Goal: Task Accomplishment & Management: Manage account settings

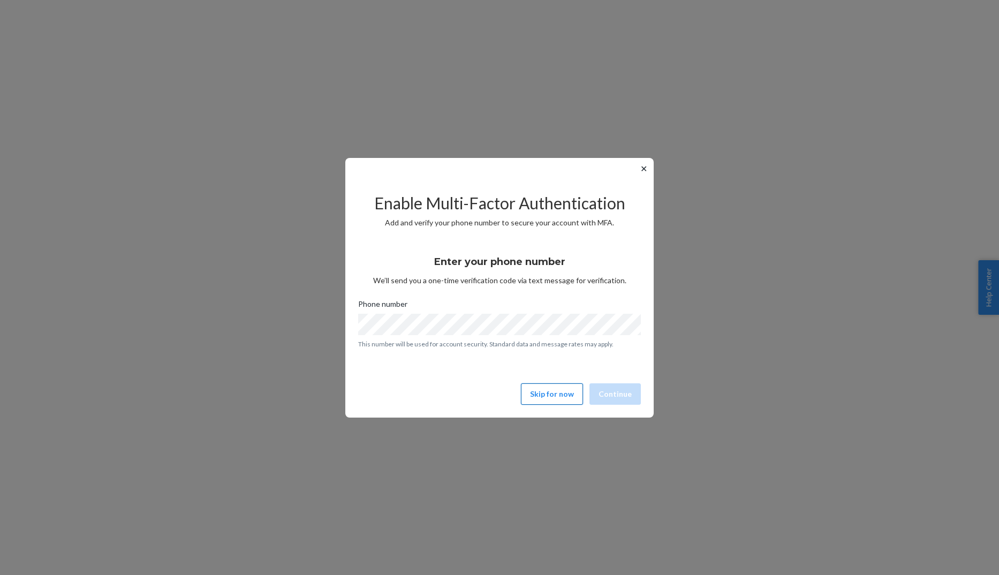
click at [554, 392] on button "Skip for now" at bounding box center [552, 393] width 62 height 21
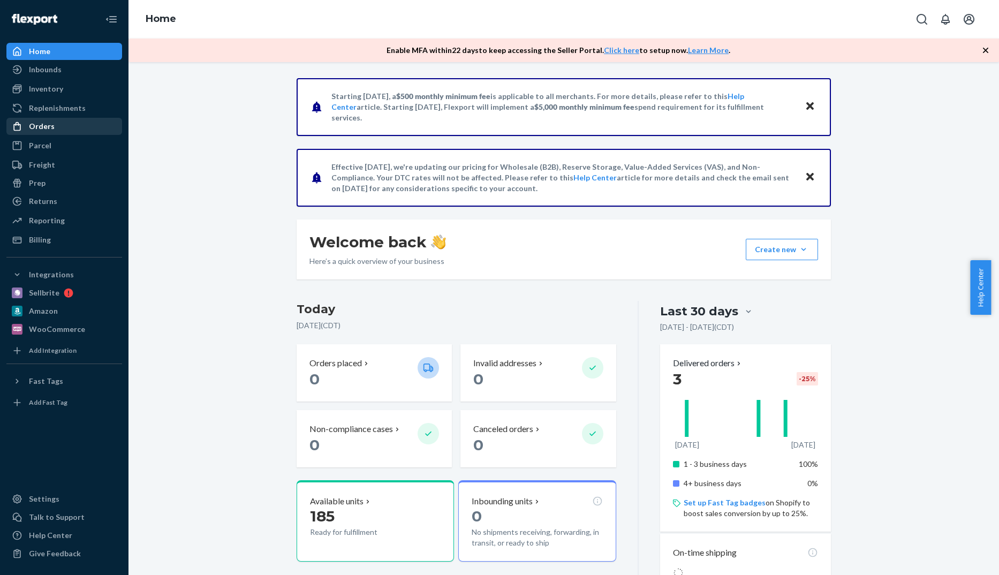
click at [49, 124] on div "Orders" at bounding box center [42, 126] width 26 height 11
